Goal: Book appointment/travel/reservation

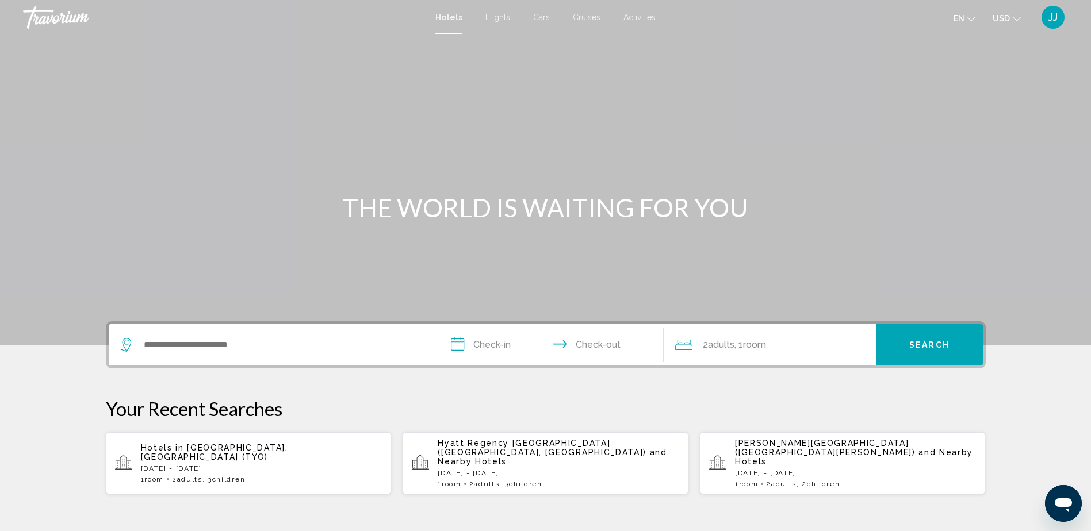
click at [644, 16] on span "Activities" at bounding box center [639, 17] width 32 height 9
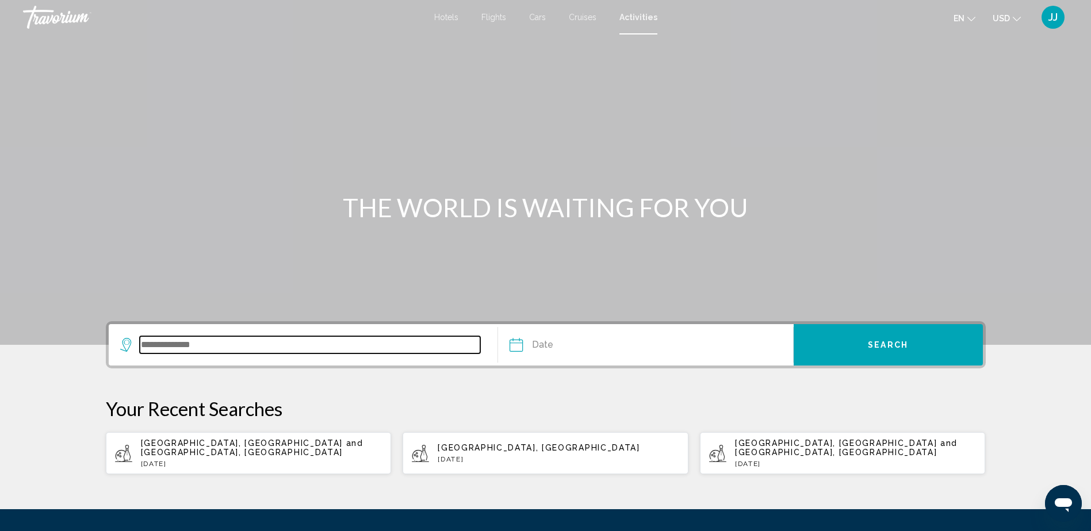
click at [201, 348] on input "Search widget" at bounding box center [310, 344] width 341 height 17
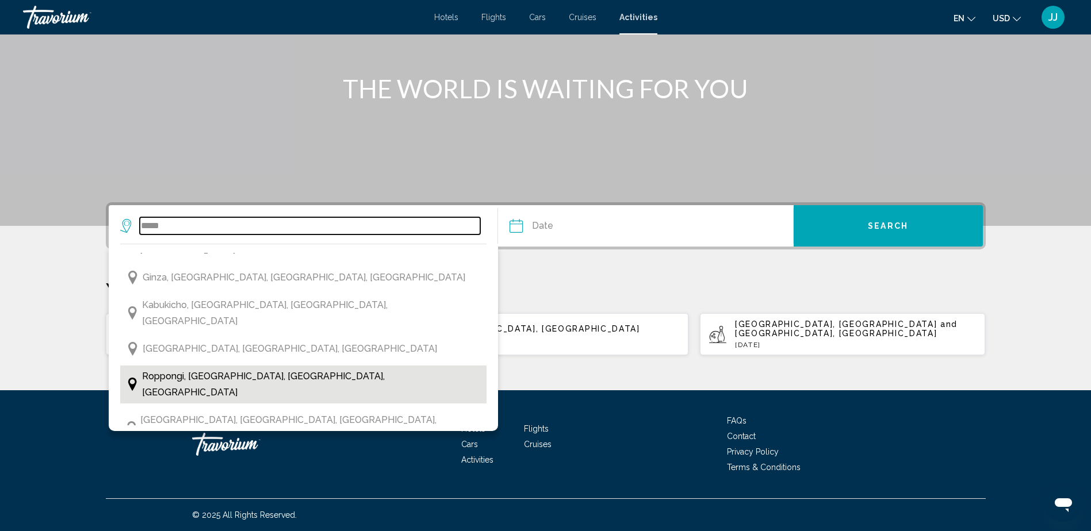
scroll to position [76, 0]
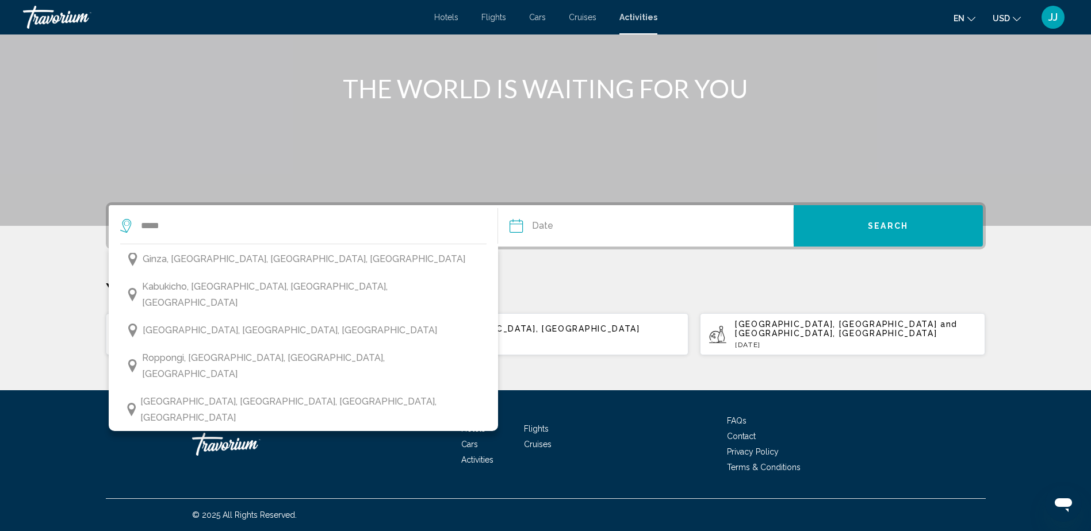
click at [206, 438] on span "[GEOGRAPHIC_DATA], [GEOGRAPHIC_DATA]" at bounding box center [240, 446] width 195 height 16
type input "**********"
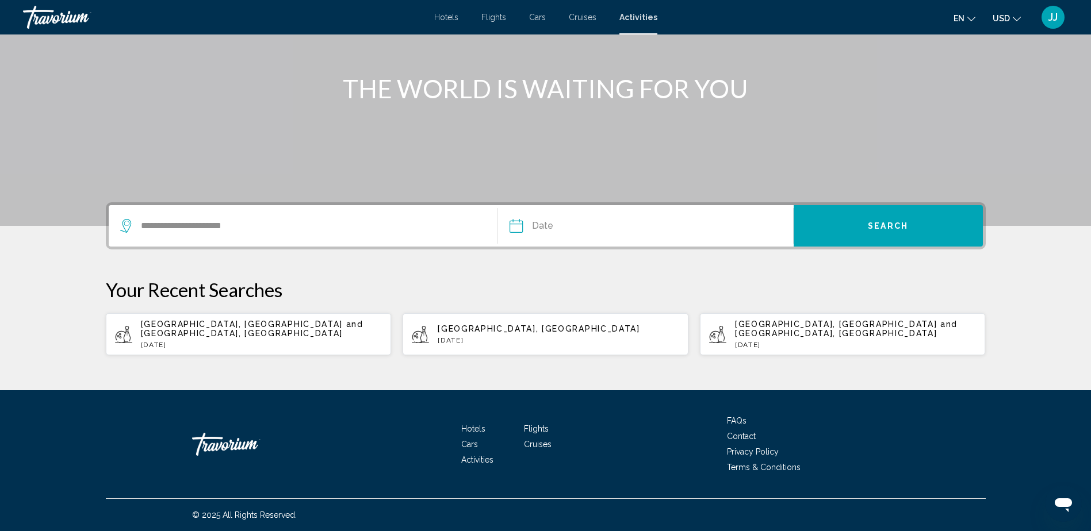
click at [581, 225] on input "Date" at bounding box center [580, 227] width 146 height 45
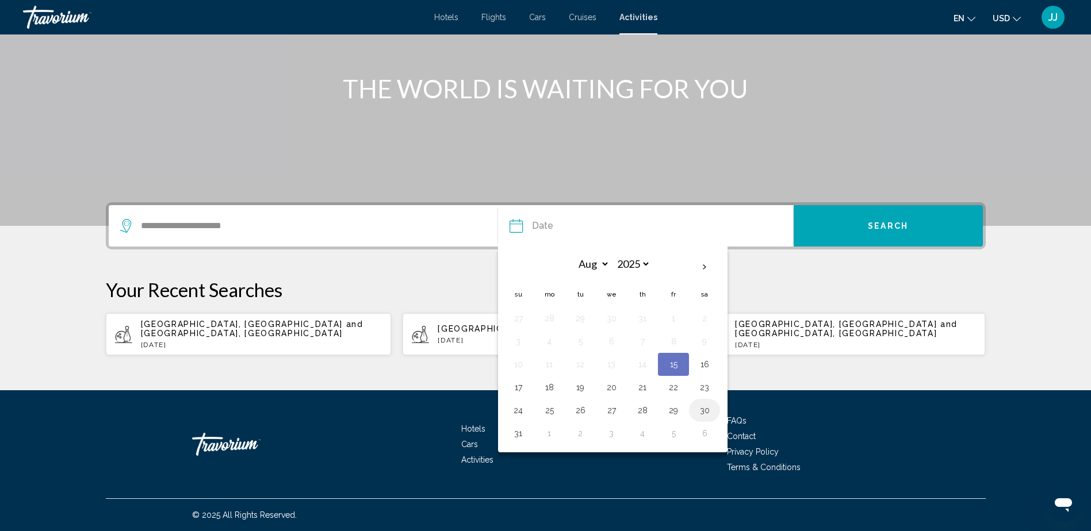
click at [704, 409] on button "30" at bounding box center [704, 410] width 18 height 16
type input "**********"
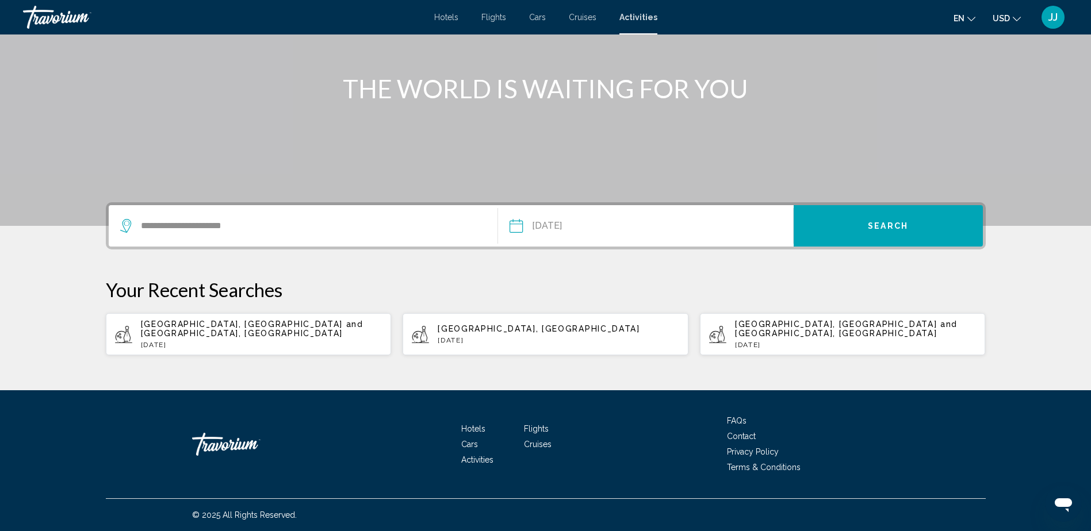
click at [867, 235] on button "Search" at bounding box center [887, 225] width 189 height 41
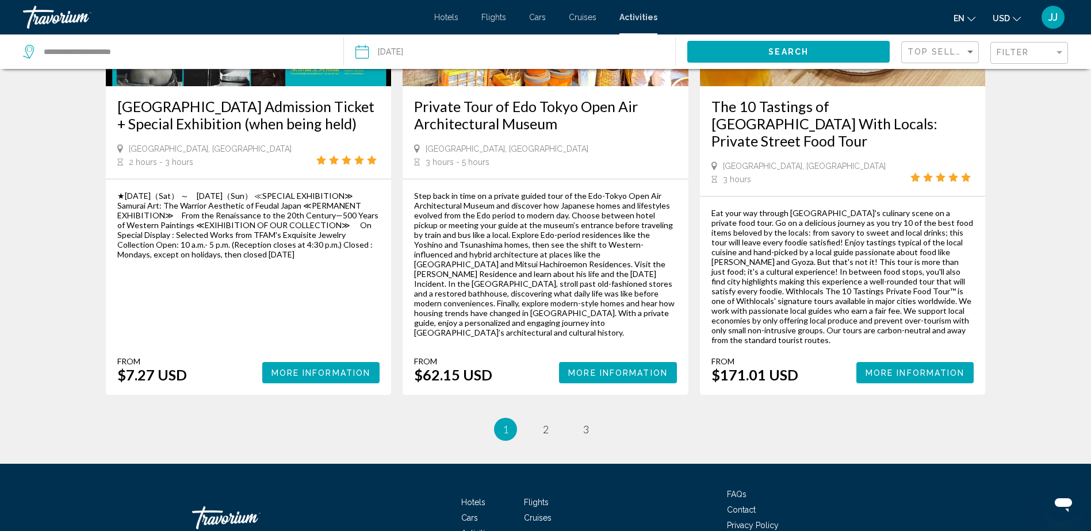
scroll to position [1739, 0]
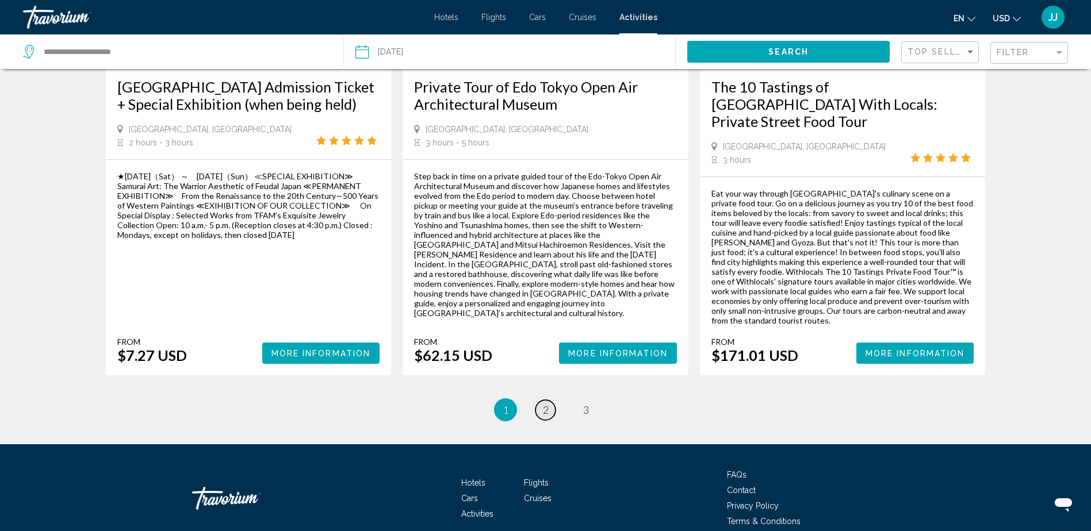
click at [548, 404] on span "2" at bounding box center [546, 410] width 6 height 13
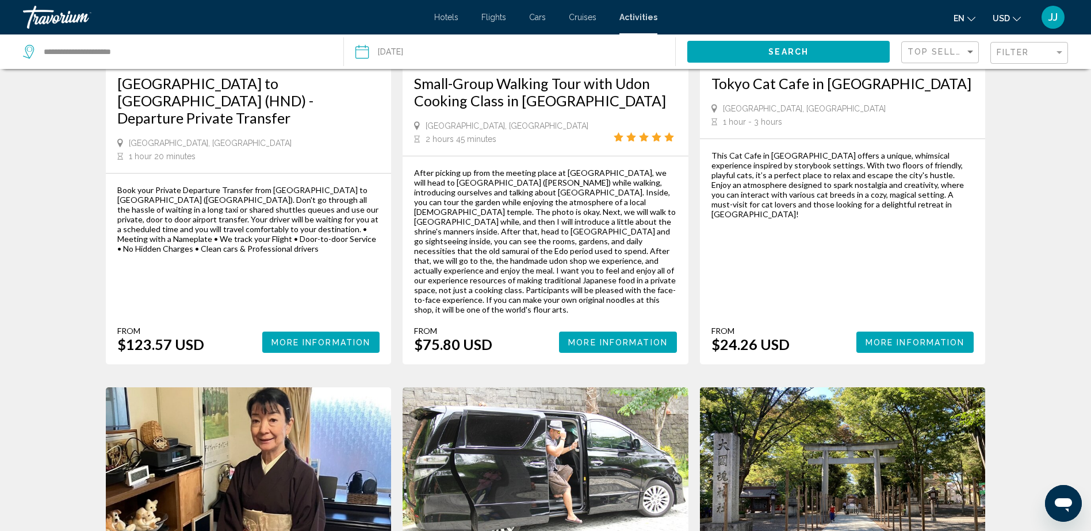
scroll to position [172, 0]
